Goal: Information Seeking & Learning: Learn about a topic

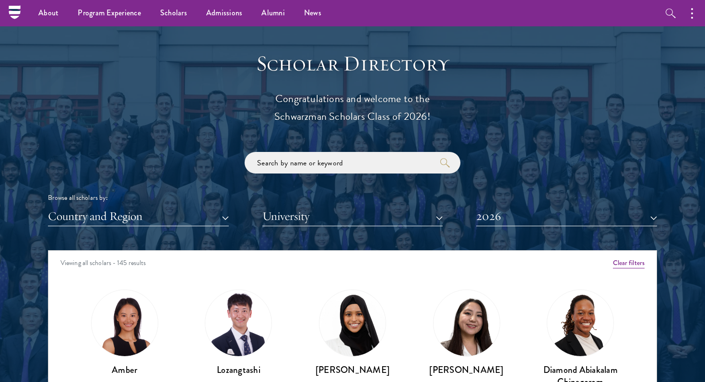
scroll to position [1182, 0]
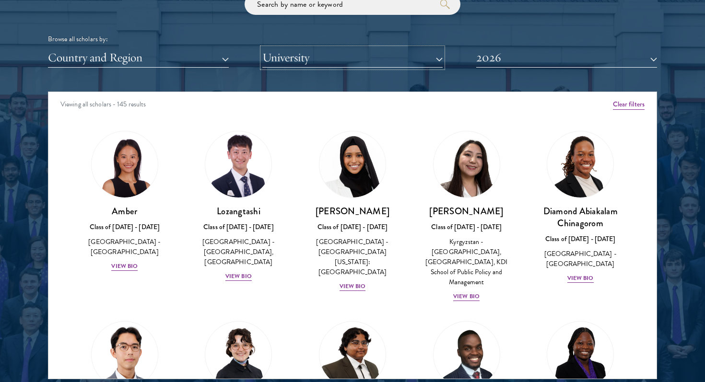
click at [363, 59] on button "University" at bounding box center [352, 58] width 181 height 20
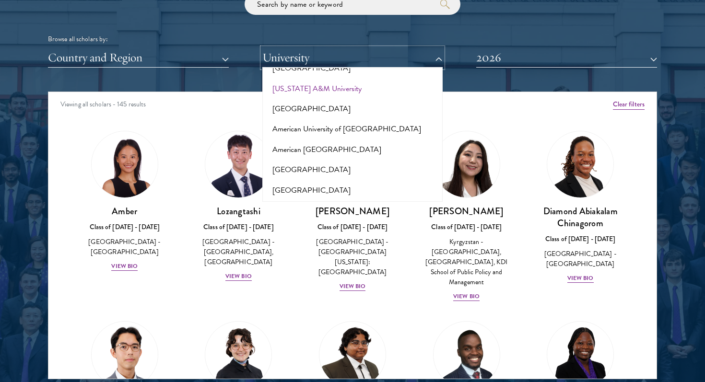
scroll to position [70, 0]
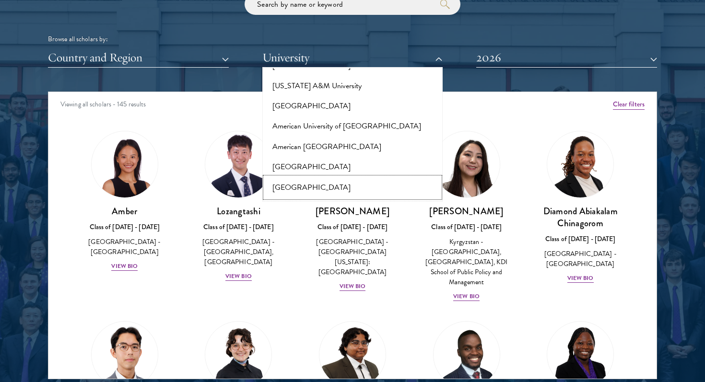
click at [322, 178] on button "[GEOGRAPHIC_DATA]" at bounding box center [352, 188] width 175 height 20
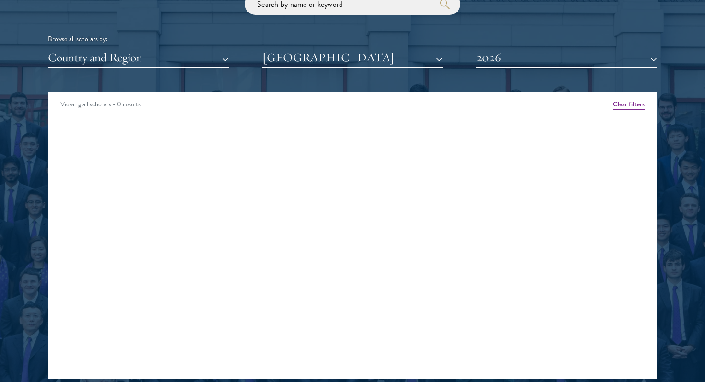
click at [520, 70] on div "Scholar Directory Congratulations and welcome to the Schwarzman Scholars Class …" at bounding box center [352, 136] width 609 height 488
click at [517, 62] on button "2026" at bounding box center [566, 58] width 181 height 20
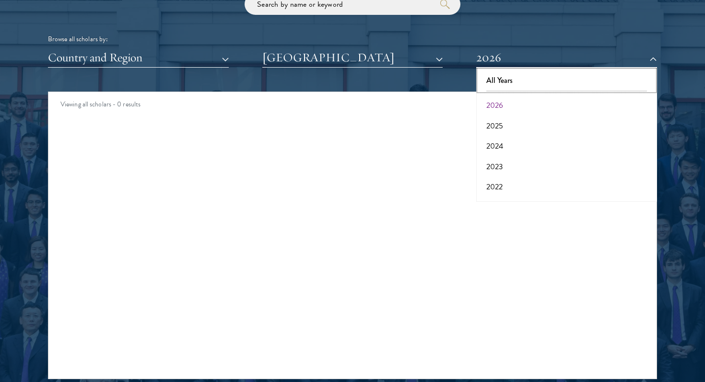
click at [508, 85] on button "All Years" at bounding box center [566, 81] width 175 height 20
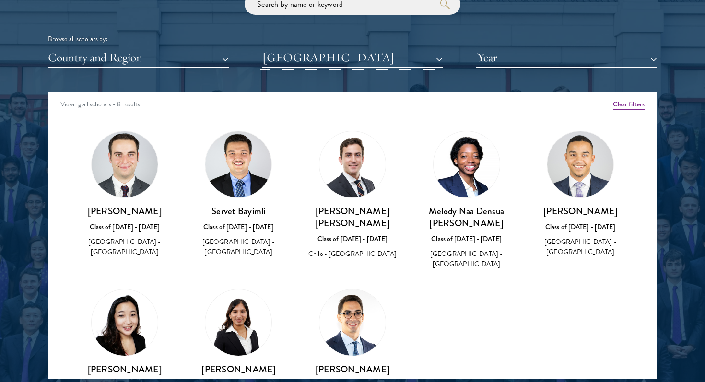
click at [346, 59] on button "[GEOGRAPHIC_DATA]" at bounding box center [352, 58] width 181 height 20
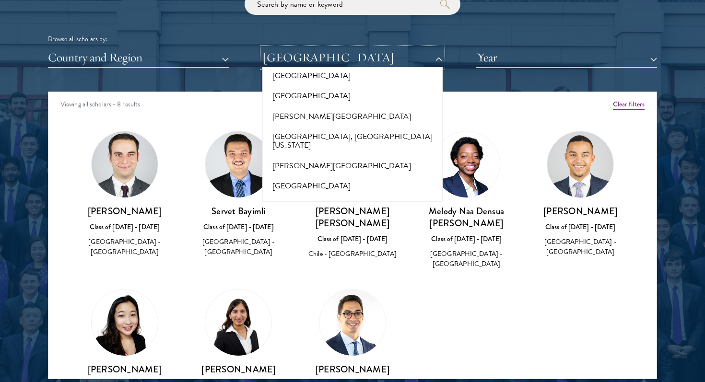
scroll to position [417, 0]
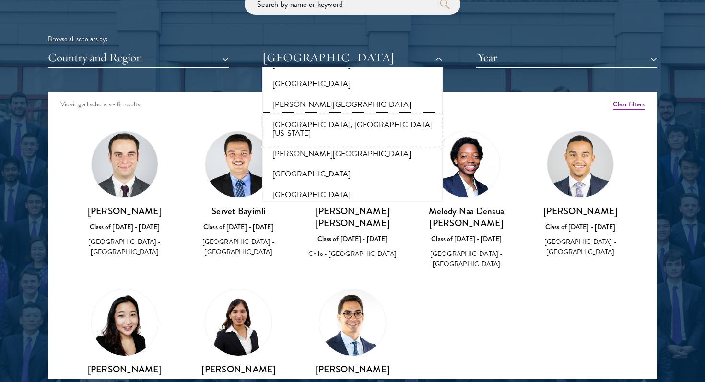
click at [346, 115] on button "[GEOGRAPHIC_DATA], [GEOGRAPHIC_DATA][US_STATE]" at bounding box center [352, 129] width 175 height 29
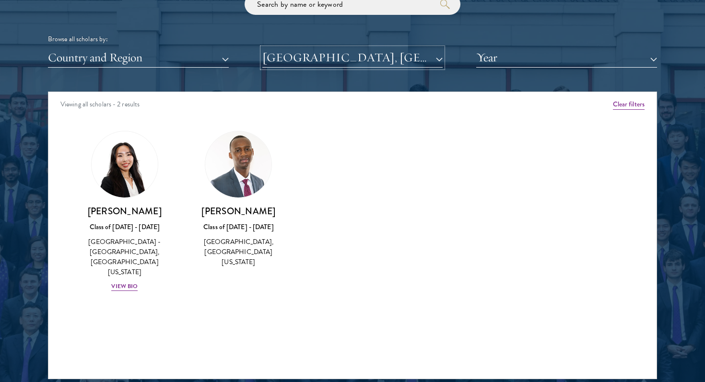
click at [354, 59] on button "[GEOGRAPHIC_DATA], [GEOGRAPHIC_DATA][US_STATE]" at bounding box center [352, 58] width 181 height 20
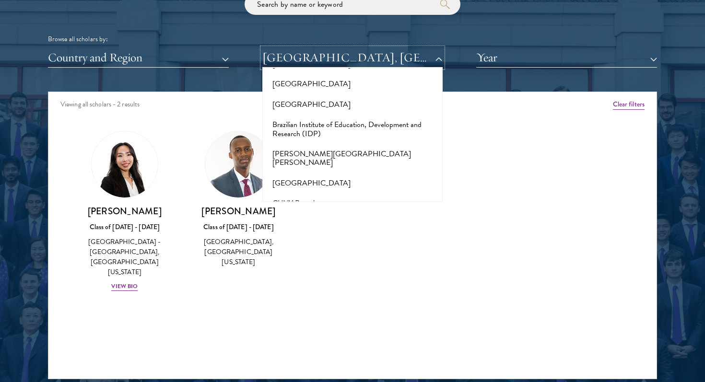
scroll to position [840, 0]
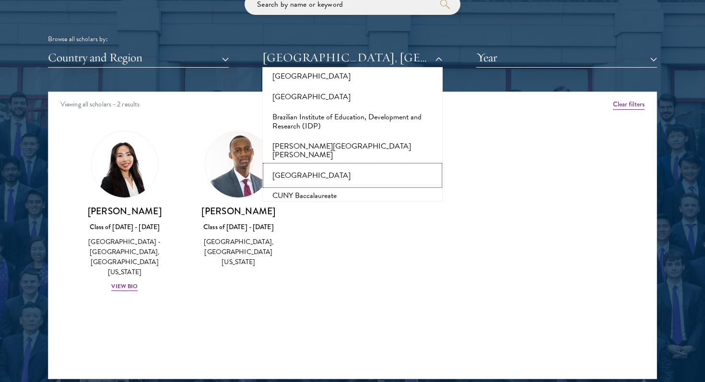
click at [327, 166] on button "[GEOGRAPHIC_DATA]" at bounding box center [352, 176] width 175 height 20
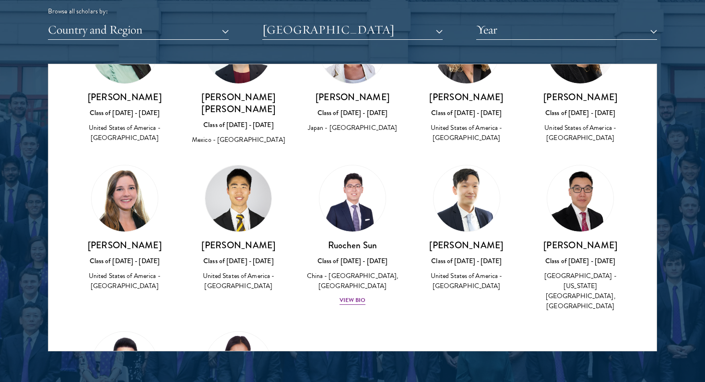
scroll to position [470, 0]
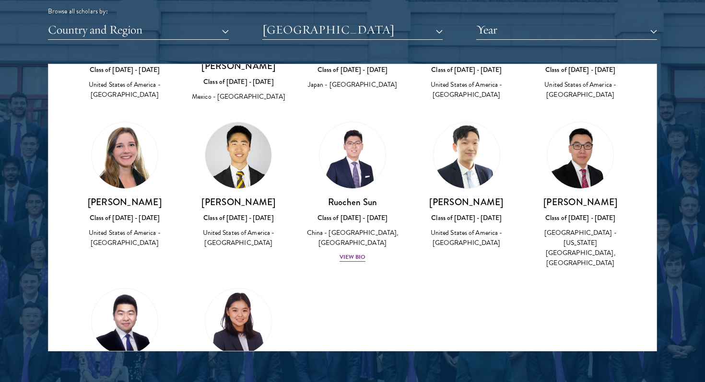
click at [472, 285] on div "Amber Class of [DATE] - [DATE] [GEOGRAPHIC_DATA] - [GEOGRAPHIC_DATA] View Bio C…" at bounding box center [352, 34] width 608 height 827
click at [572, 196] on h3 "[PERSON_NAME]" at bounding box center [580, 202] width 95 height 12
click at [598, 237] on div "[PERSON_NAME] Class of [DATE] - [DATE] [GEOGRAPHIC_DATA] - [US_STATE][GEOGRAPHI…" at bounding box center [580, 195] width 114 height 167
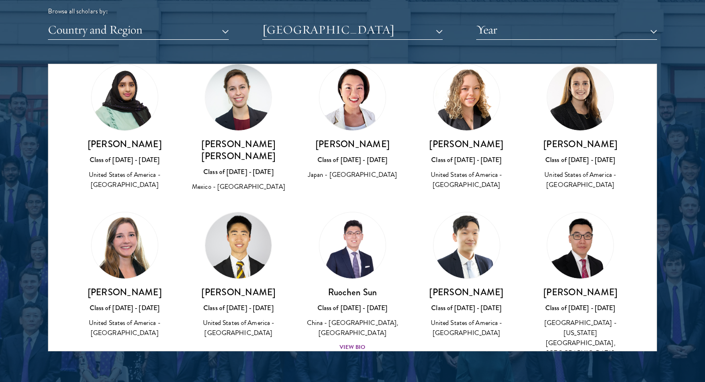
scroll to position [380, 0]
